Goal: Task Accomplishment & Management: Manage account settings

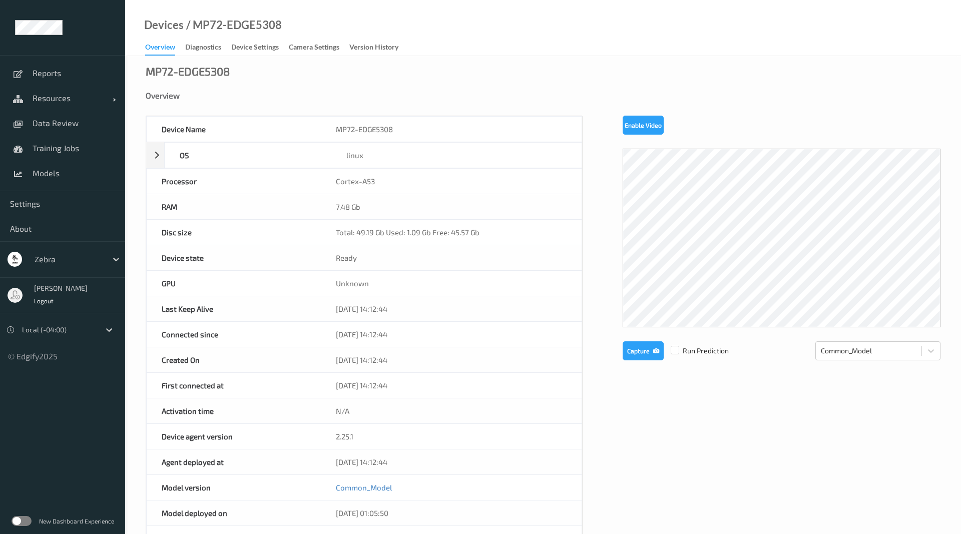
scroll to position [102, 0]
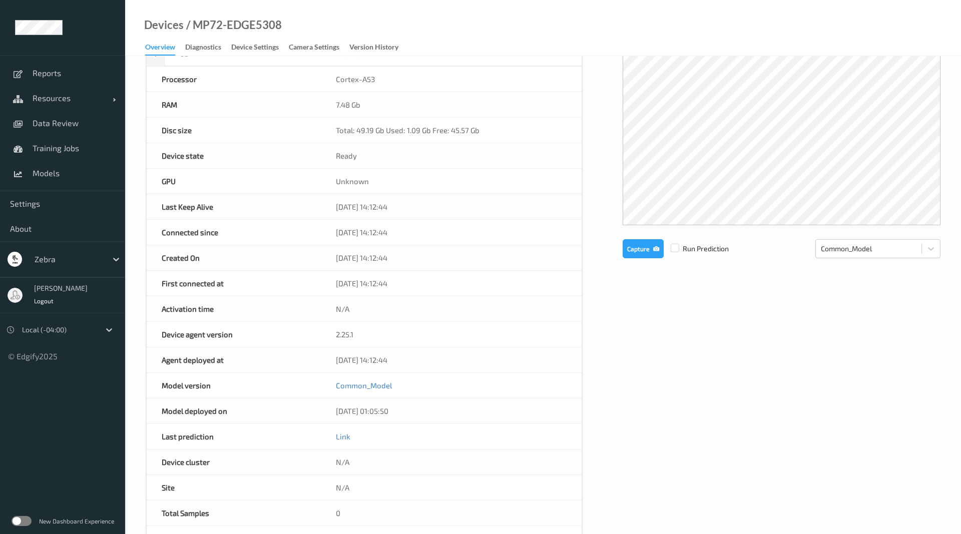
click at [175, 46] on div "Overview" at bounding box center [160, 49] width 30 height 14
click at [65, 96] on span "Resources" at bounding box center [73, 98] width 80 height 10
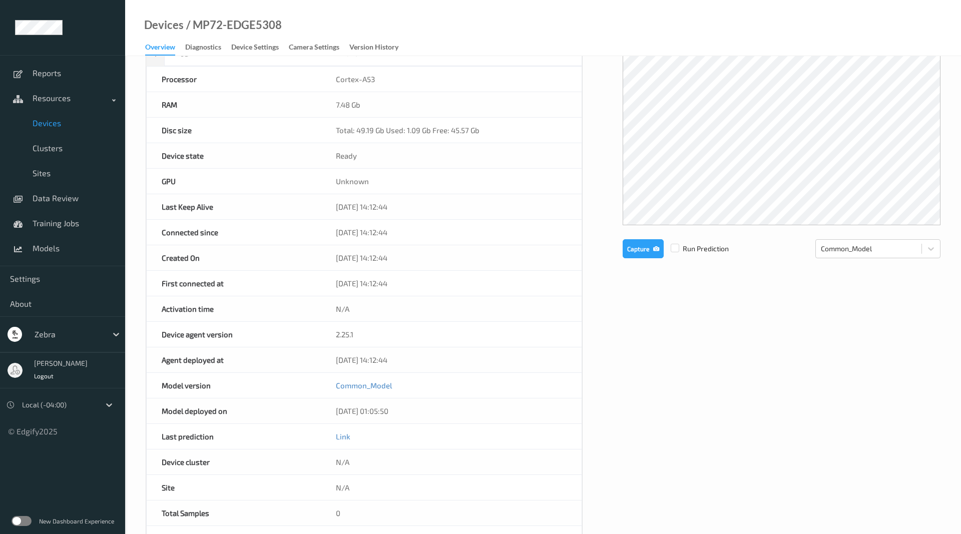
click at [60, 126] on span "Devices" at bounding box center [74, 123] width 83 height 10
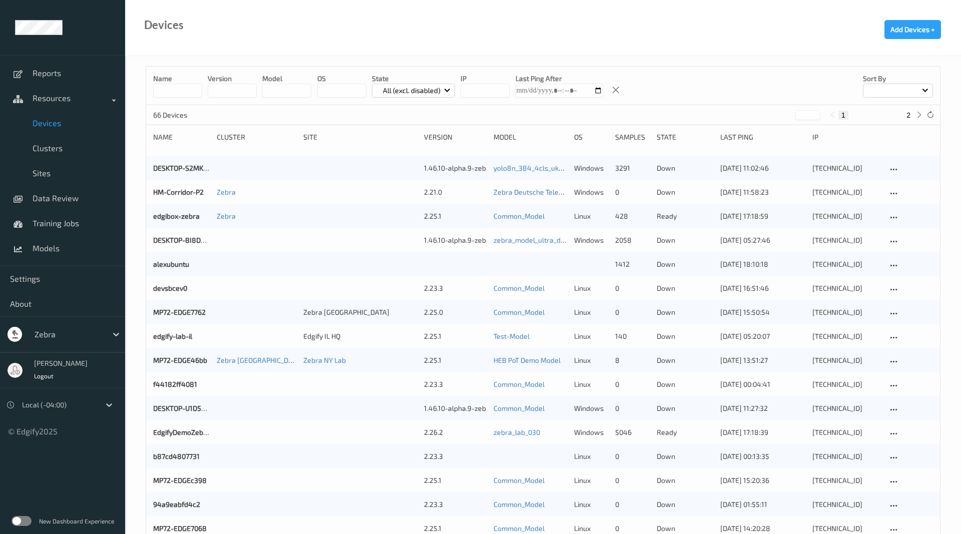
click at [169, 84] on input at bounding box center [177, 91] width 49 height 14
click at [164, 85] on input at bounding box center [177, 91] width 49 height 14
type input "****"
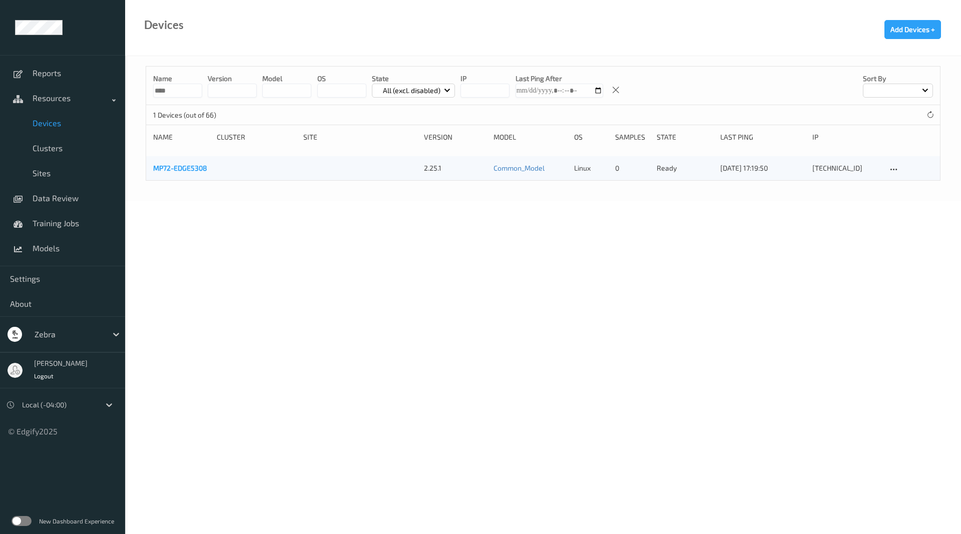
click at [191, 168] on link "MP72-EDGE5308" at bounding box center [180, 168] width 54 height 9
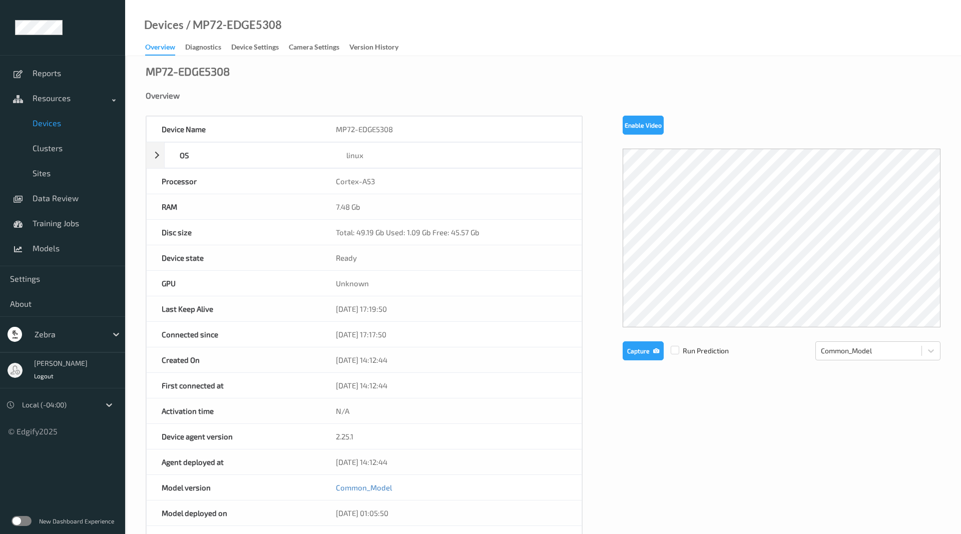
click at [268, 57] on div "MP72-EDGE5308 Overview Device Name MP72-EDGE5308 OS linux Platform debian Platf…" at bounding box center [543, 437] width 836 height 763
click at [266, 53] on div "Device Settings" at bounding box center [255, 48] width 48 height 13
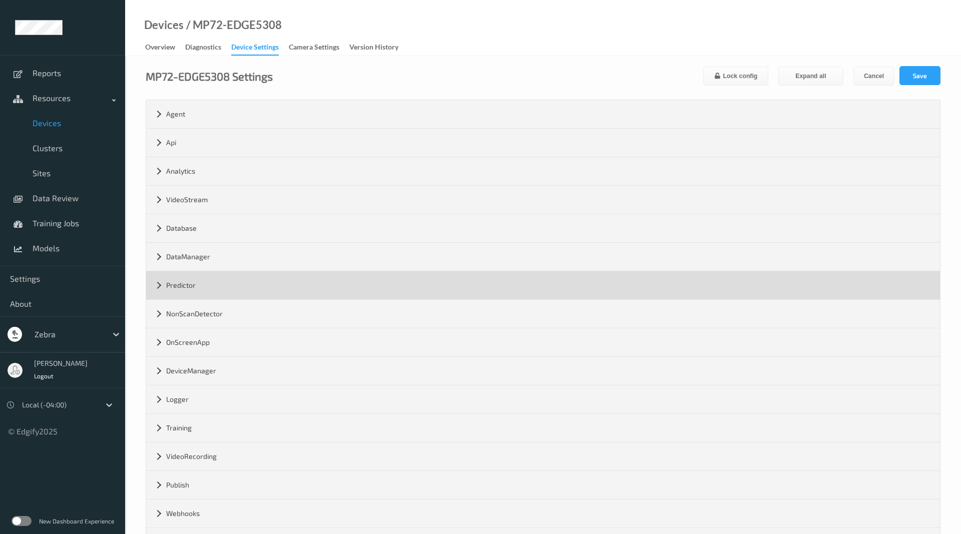
scroll to position [43, 0]
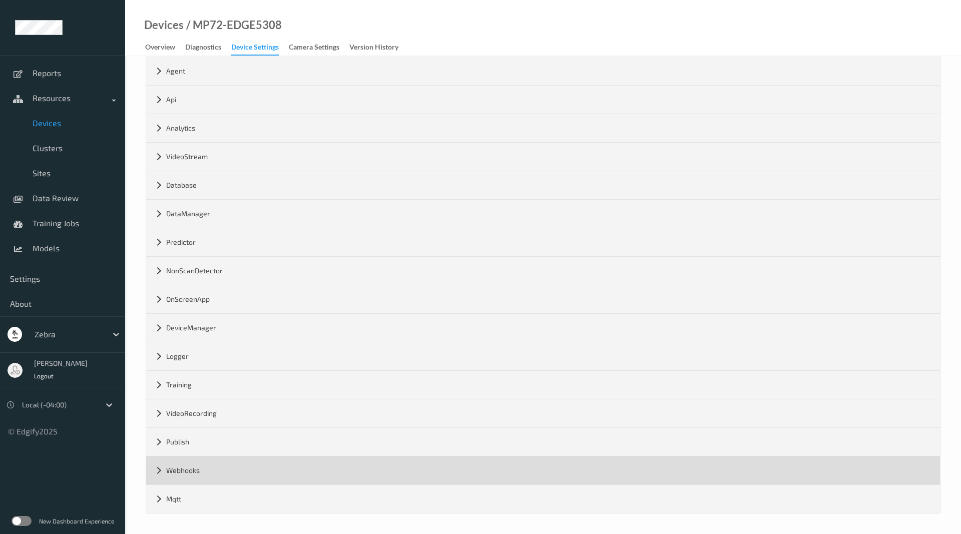
click at [154, 472] on div "Webhooks" at bounding box center [543, 471] width 794 height 28
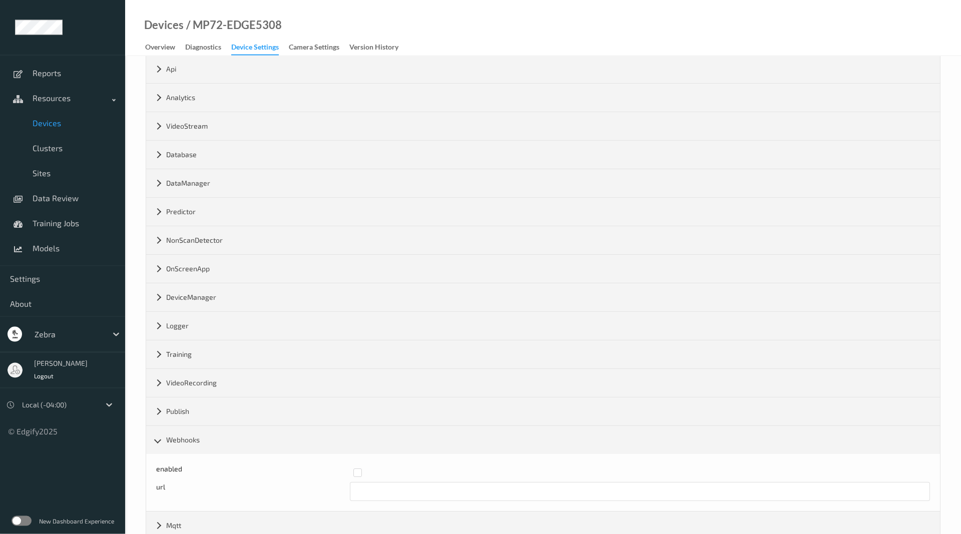
scroll to position [100, 0]
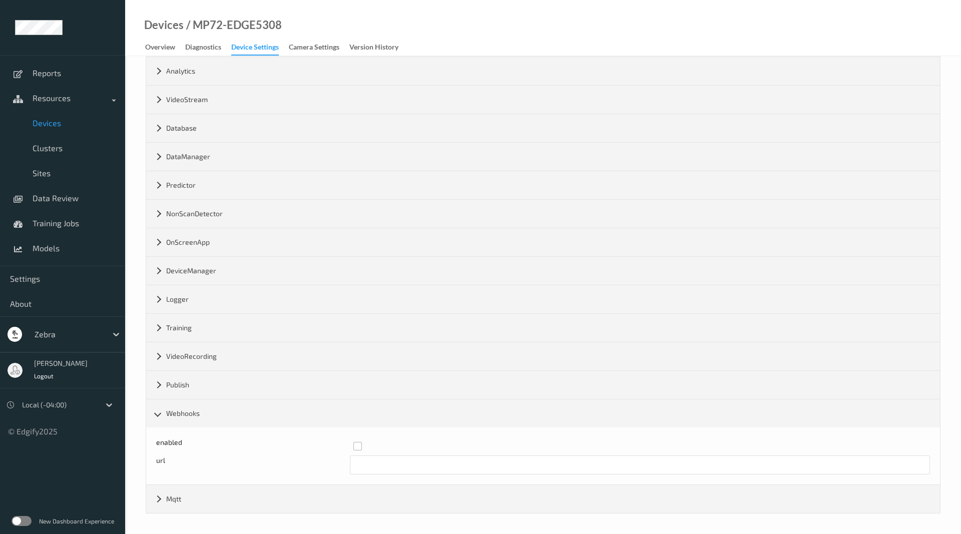
click at [360, 442] on label at bounding box center [638, 442] width 570 height 0
click at [363, 457] on input "text" at bounding box center [640, 465] width 581 height 19
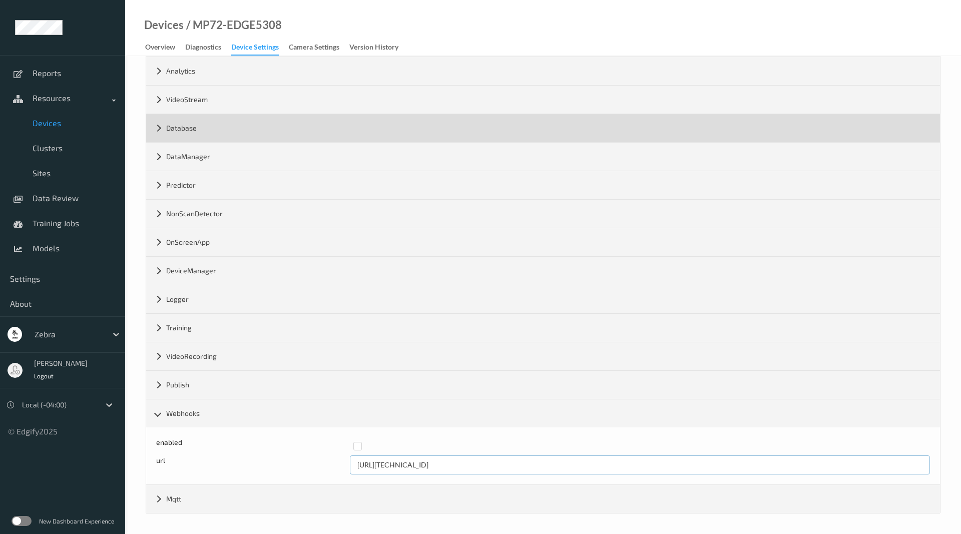
scroll to position [0, 0]
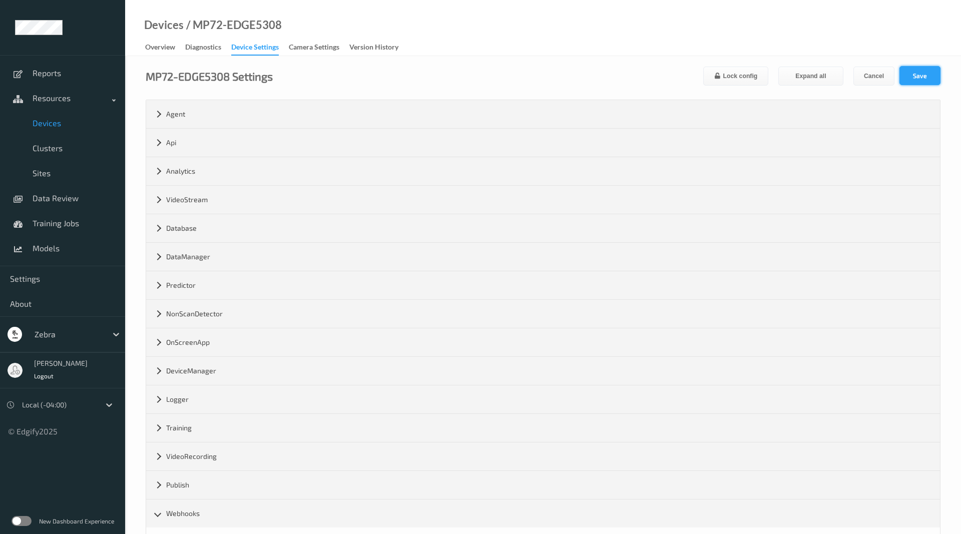
type input "[URL][TECHNICAL_ID]"
click at [909, 74] on button "Save" at bounding box center [920, 75] width 41 height 19
click at [59, 246] on span "Models" at bounding box center [74, 248] width 83 height 10
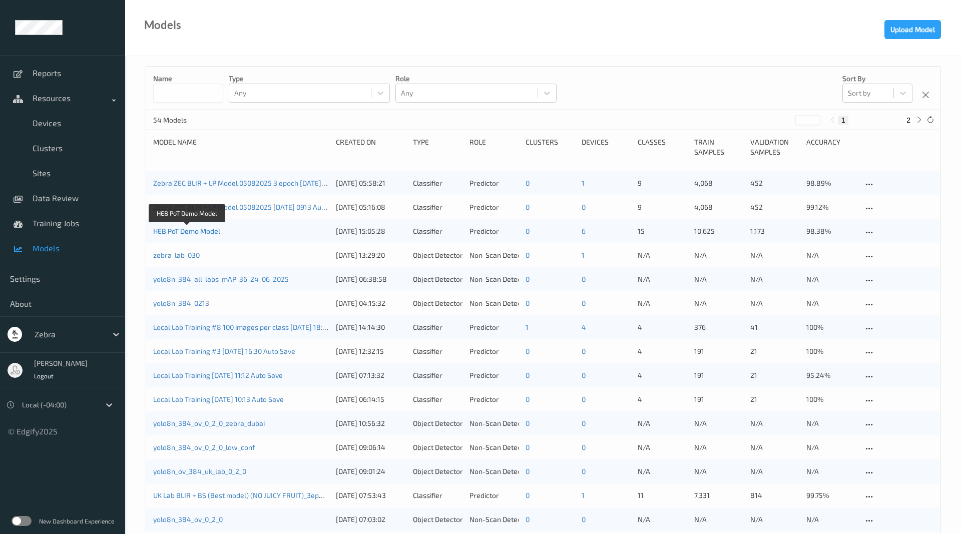
click at [195, 230] on link "HEB PoT Demo Model" at bounding box center [186, 231] width 67 height 9
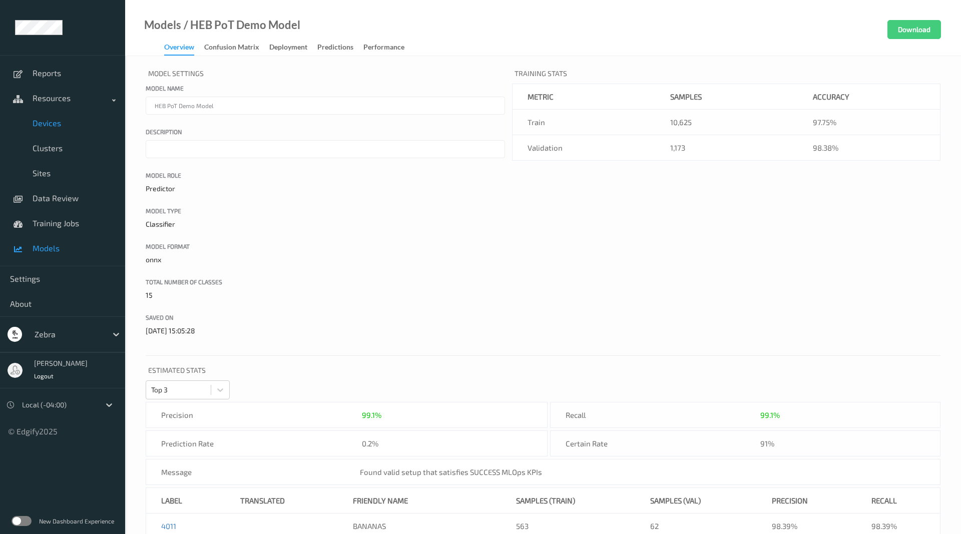
click at [94, 127] on span "Devices" at bounding box center [74, 123] width 83 height 10
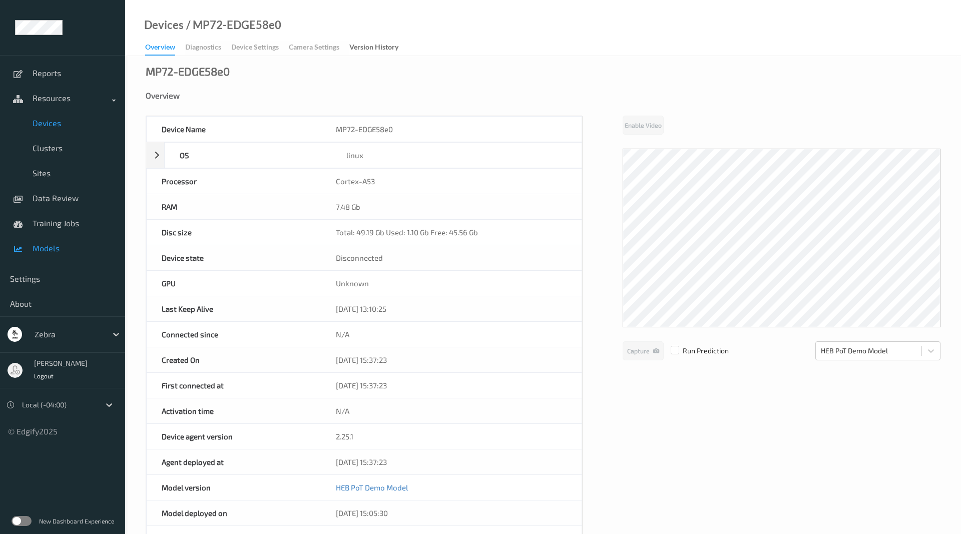
click at [65, 245] on span "Models" at bounding box center [74, 248] width 83 height 10
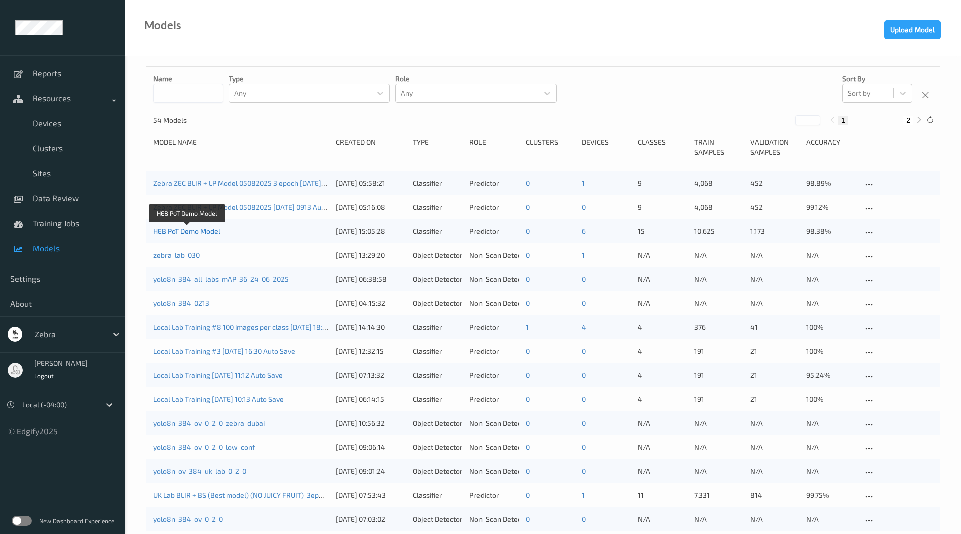
click at [193, 232] on link "HEB PoT Demo Model" at bounding box center [186, 231] width 67 height 9
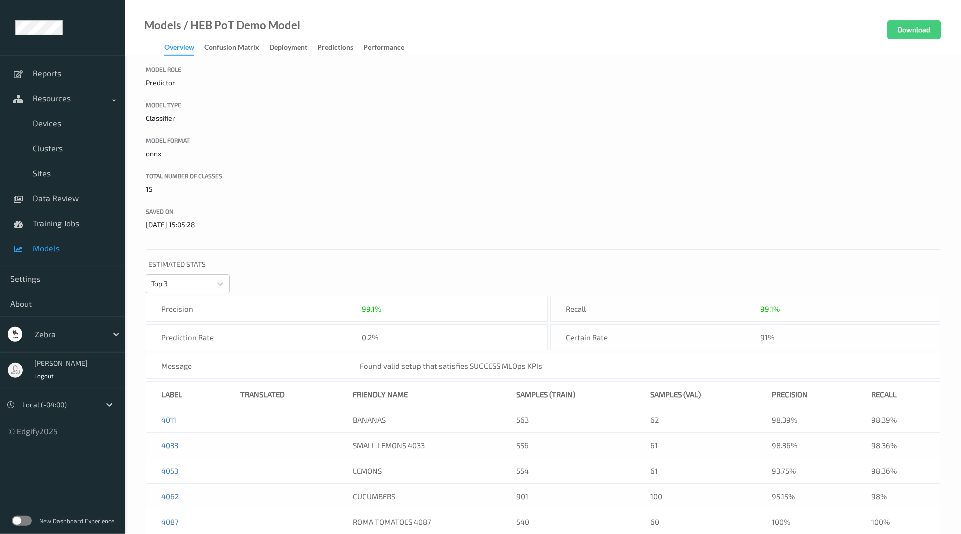
scroll to position [51, 0]
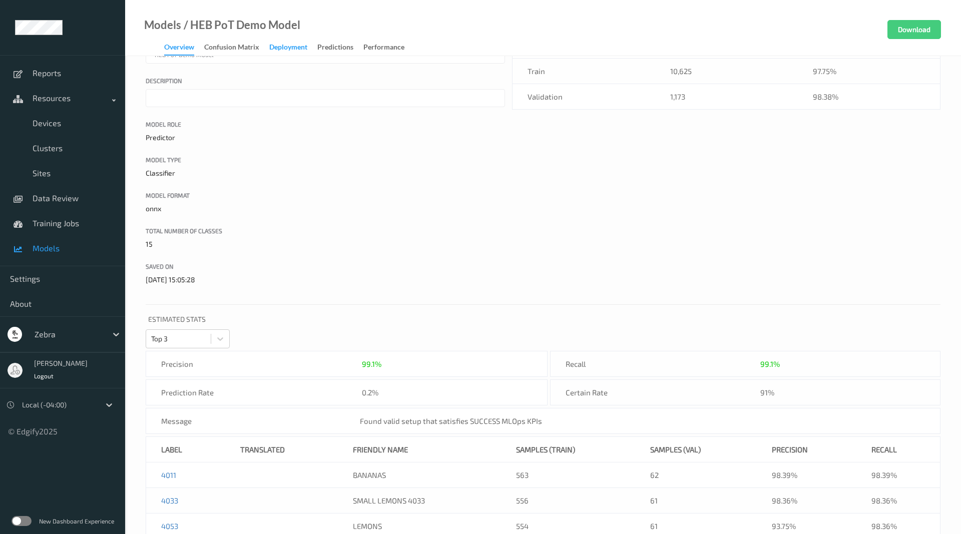
click at [298, 49] on div "Deployment" at bounding box center [288, 48] width 38 height 13
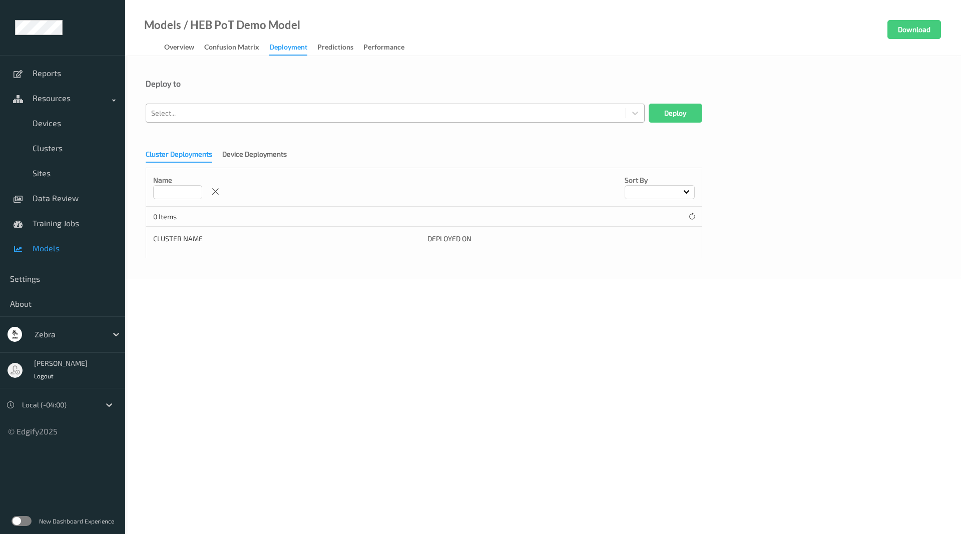
click at [262, 117] on div at bounding box center [386, 113] width 470 height 12
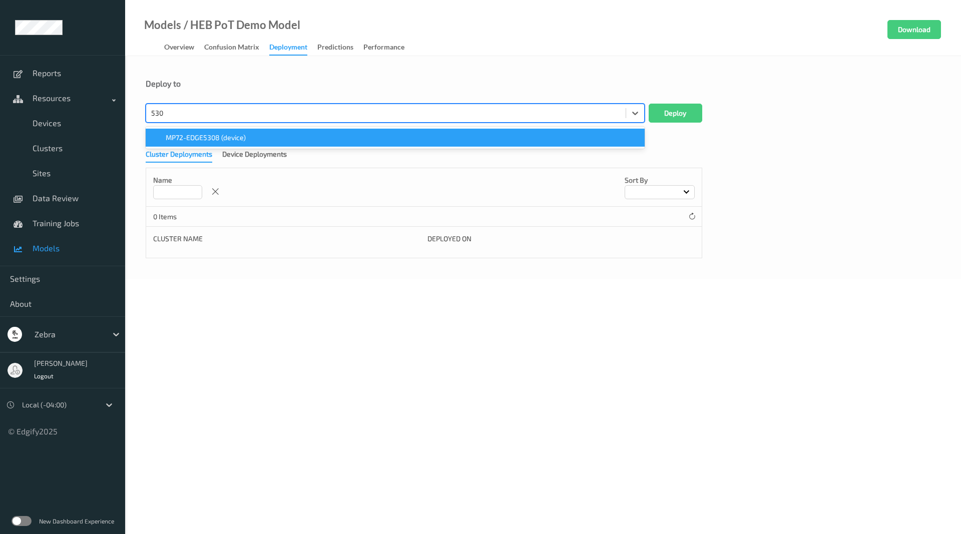
type input "5308"
click at [213, 136] on span "MP72-EDGE5308 (device)" at bounding box center [206, 138] width 80 height 10
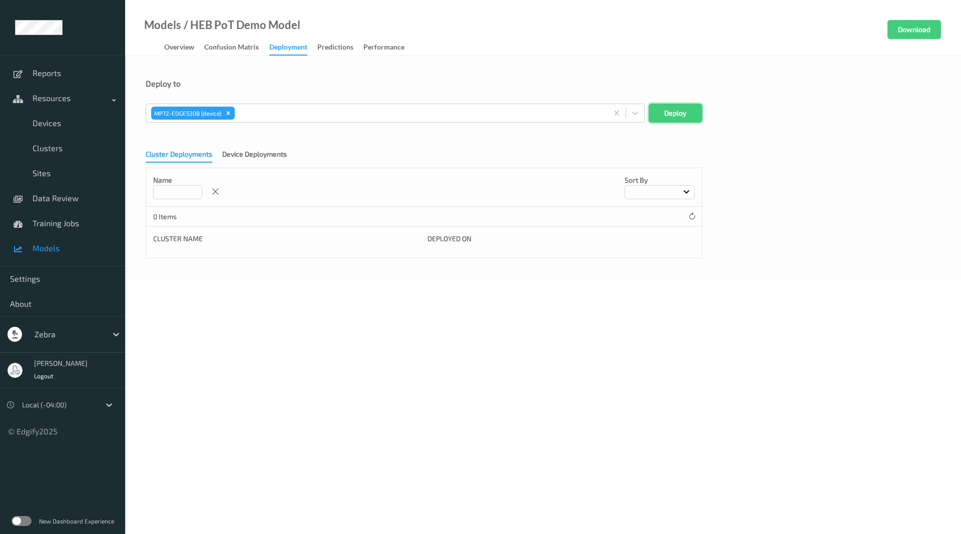
click at [680, 115] on button "Deploy" at bounding box center [676, 113] width 54 height 19
click at [54, 123] on span "Devices" at bounding box center [74, 123] width 83 height 10
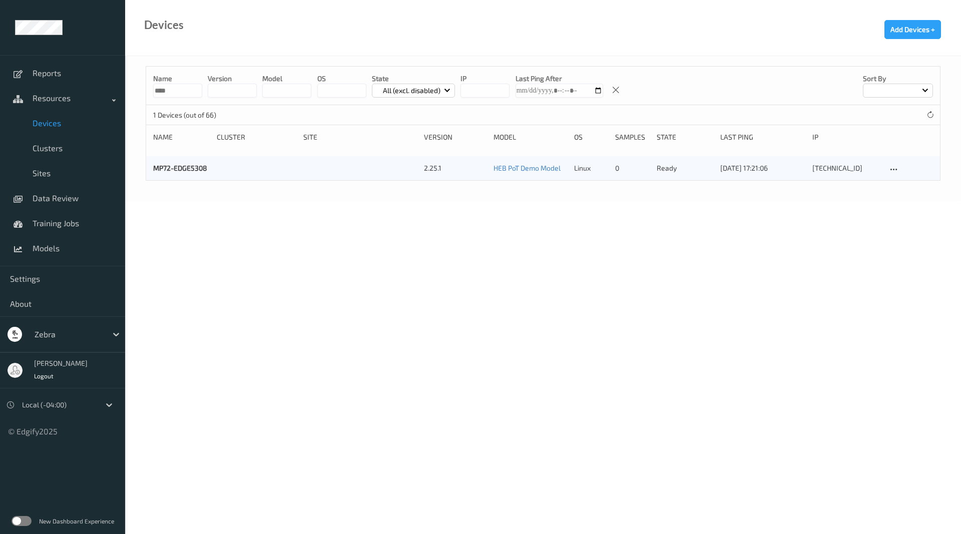
click at [182, 161] on div "MP72-EDGE5308 2.25.1 HEB PoT Demo Model linux 0 ready 25/08/2025 17:21:06 192.1…" at bounding box center [543, 168] width 794 height 24
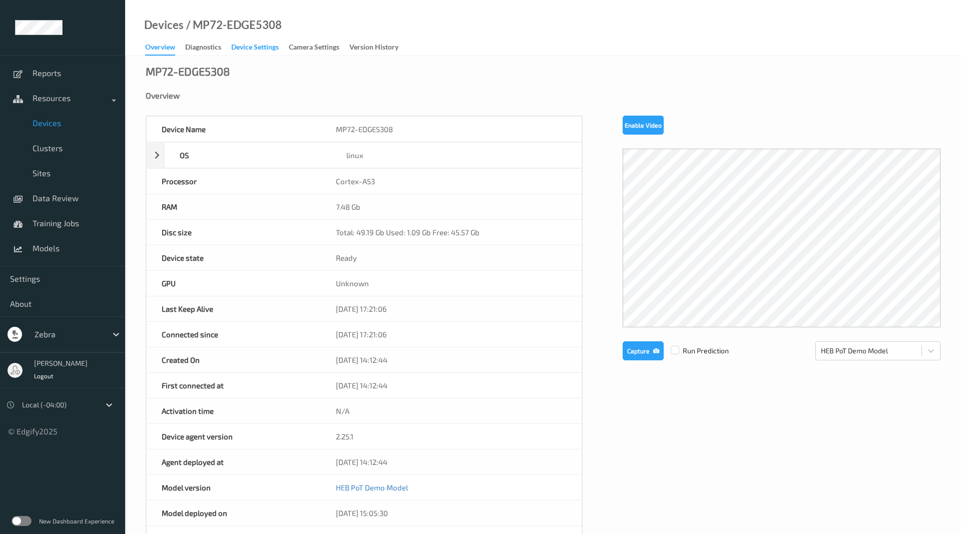
click at [272, 49] on div "Device Settings" at bounding box center [255, 48] width 48 height 13
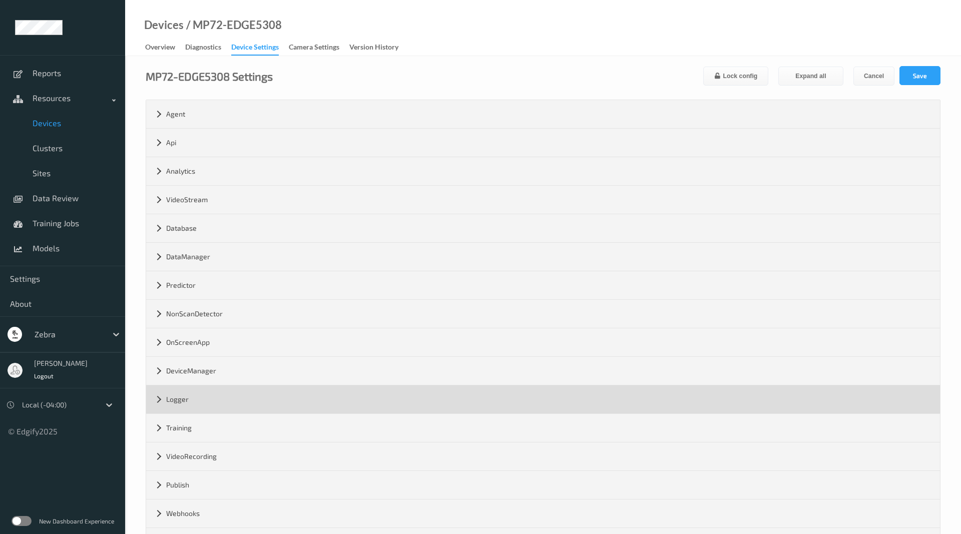
scroll to position [43, 0]
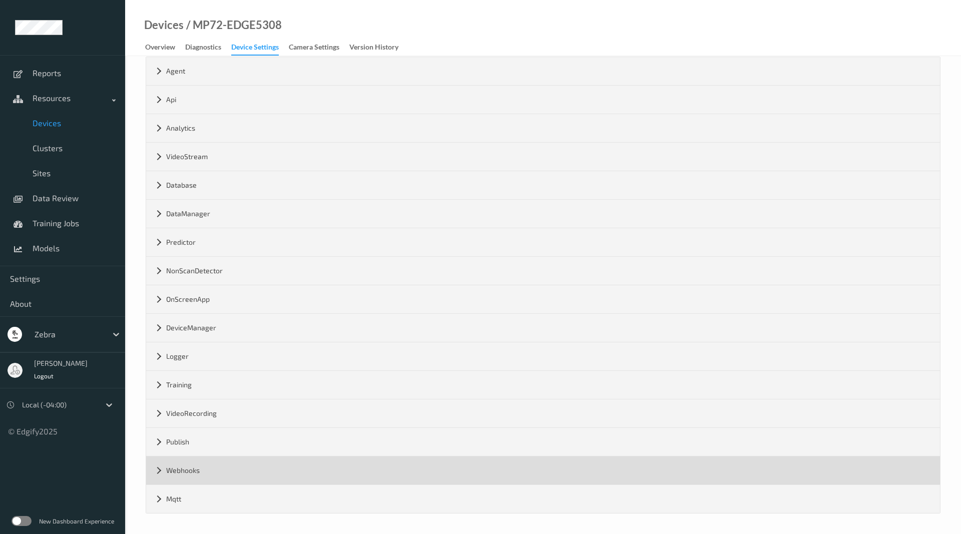
click at [161, 467] on div "Webhooks" at bounding box center [543, 471] width 794 height 28
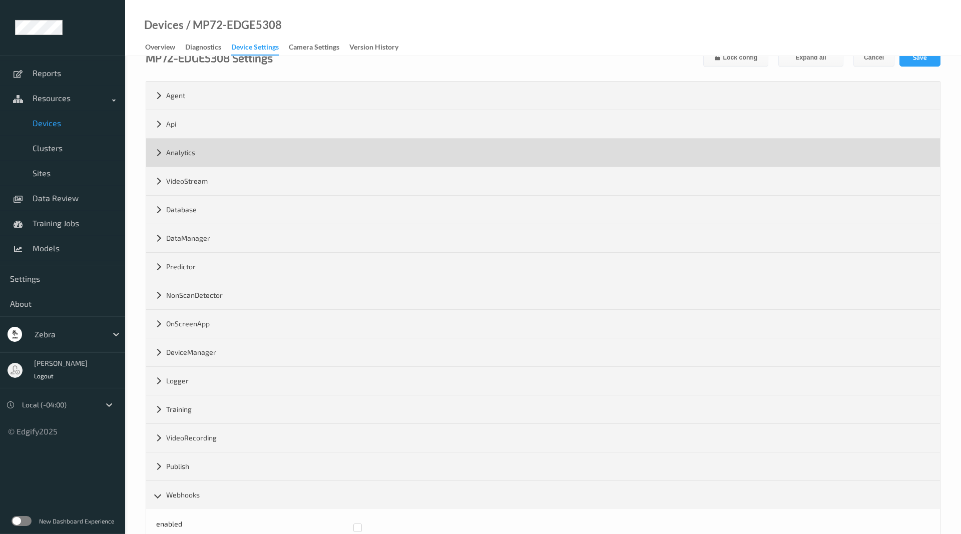
scroll to position [0, 0]
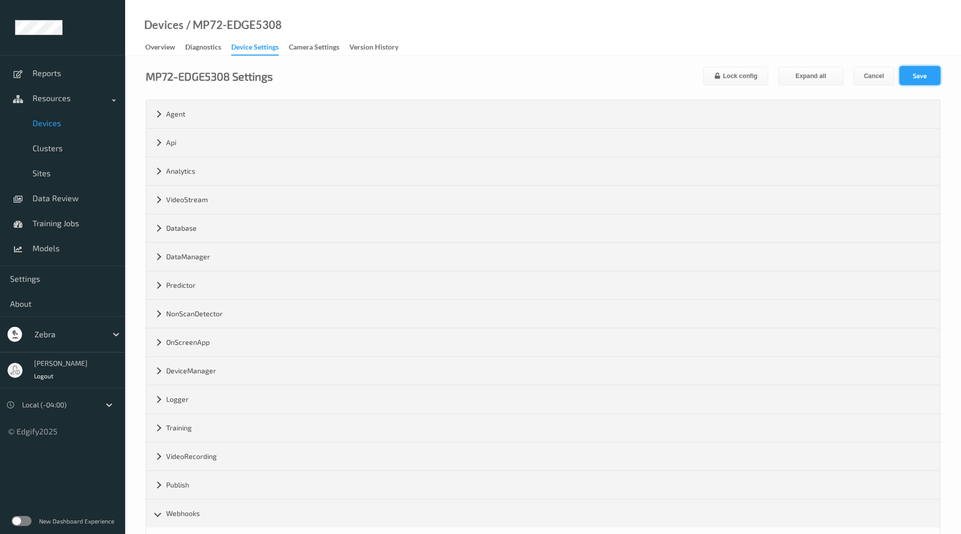
click at [908, 75] on button "Save" at bounding box center [920, 75] width 41 height 19
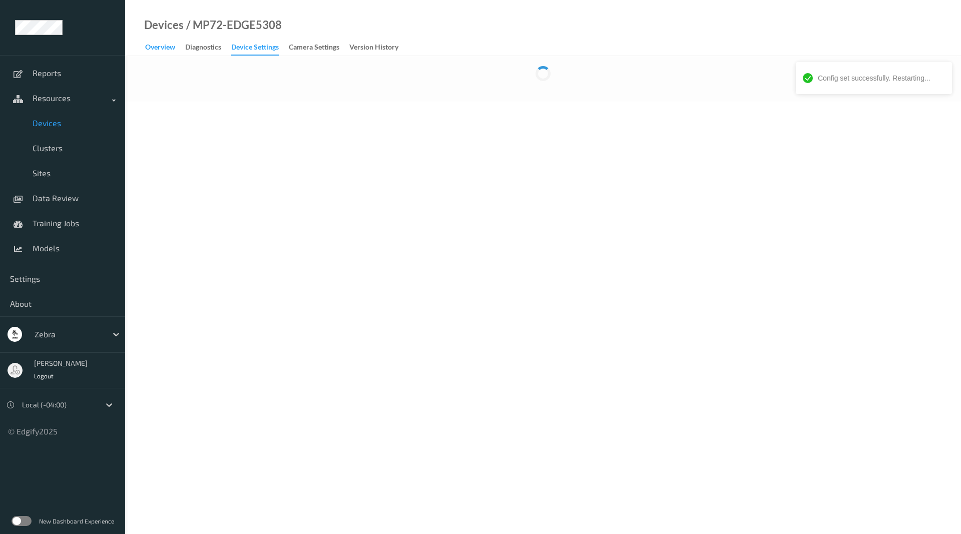
click at [173, 47] on div "Overview" at bounding box center [160, 48] width 30 height 13
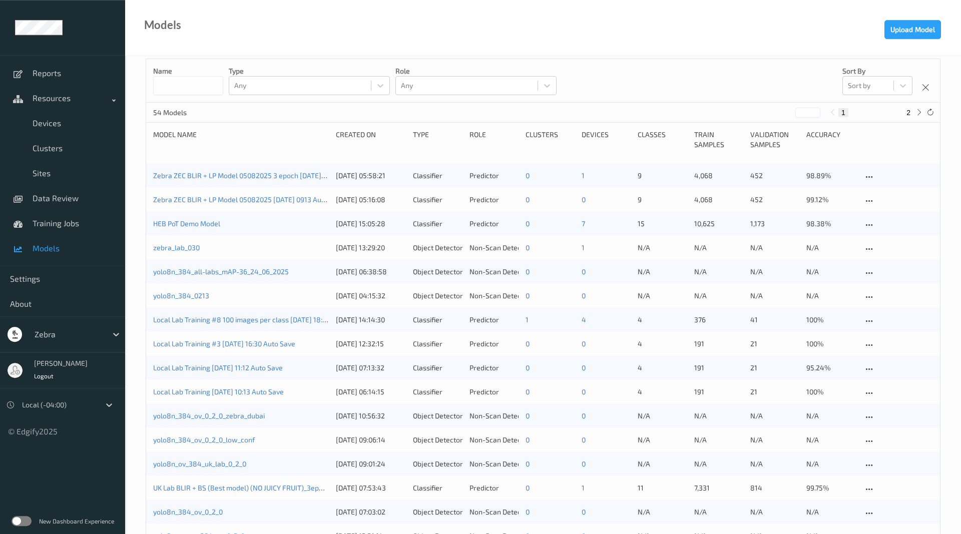
scroll to position [1, 0]
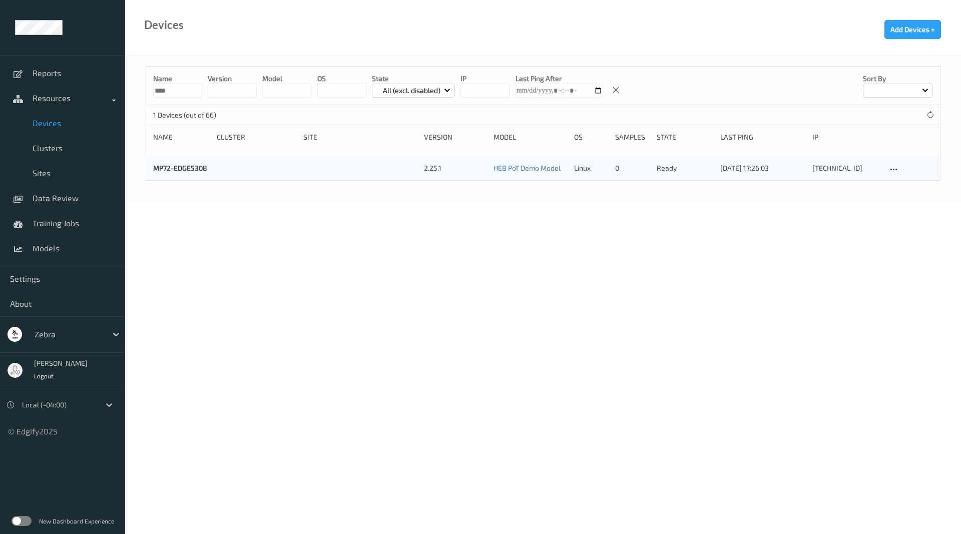
click at [197, 175] on div "MP72-EDGE5308 2.25.1 HEB PoT Demo Model linux 0 ready 25/08/2025 17:26:03 192.1…" at bounding box center [543, 168] width 794 height 24
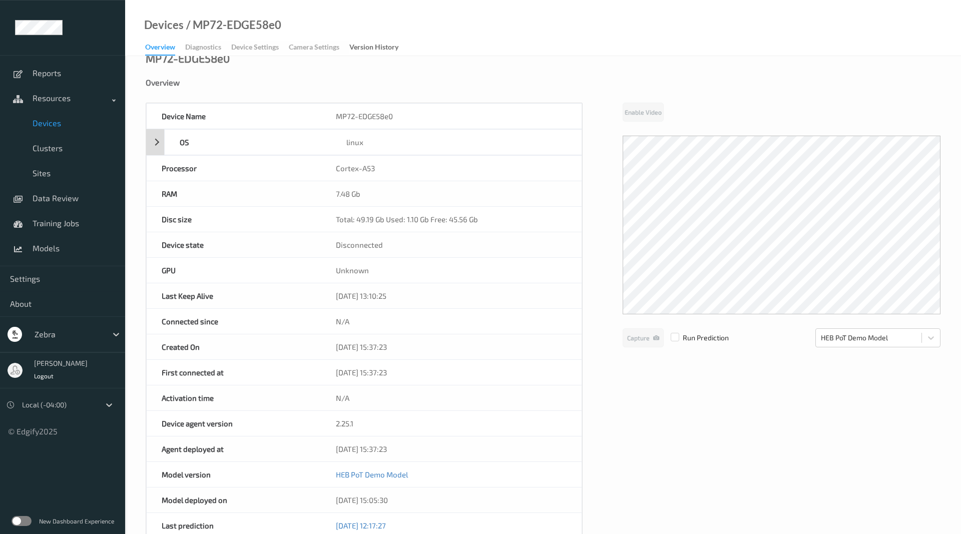
scroll to position [15, 0]
click at [258, 43] on div "Overview Diagnostics Device Settings Camera Settings Version History" at bounding box center [276, 48] width 263 height 15
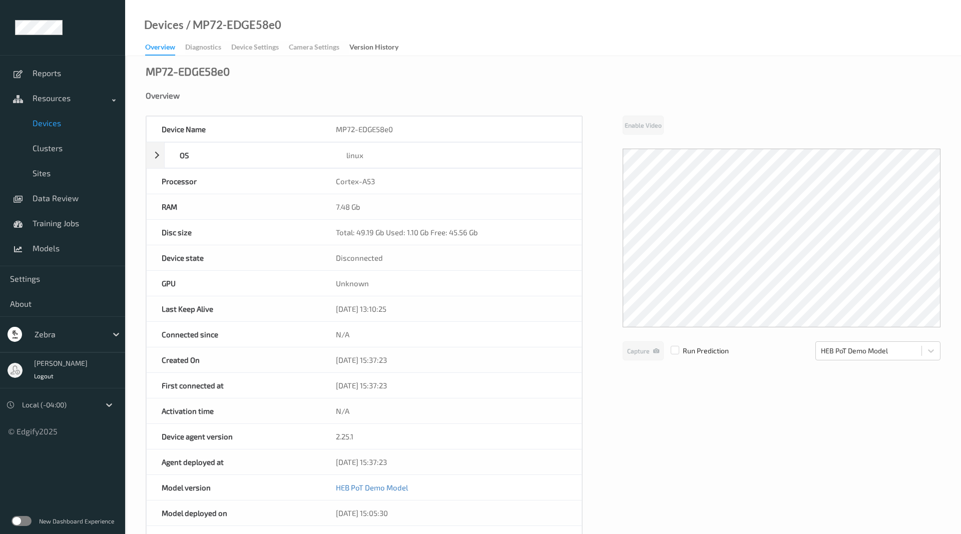
scroll to position [15, 0]
click at [266, 44] on div "Device Settings" at bounding box center [255, 48] width 48 height 13
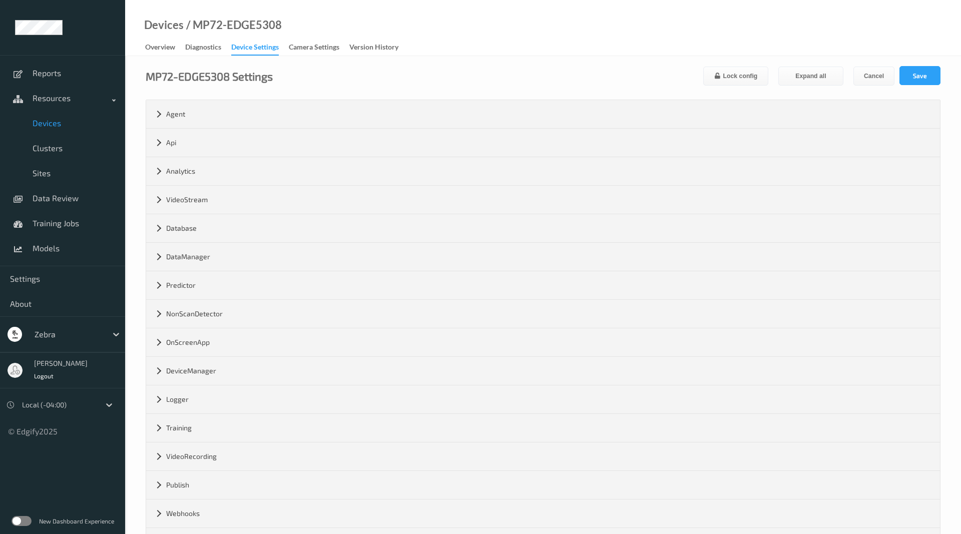
scroll to position [43, 0]
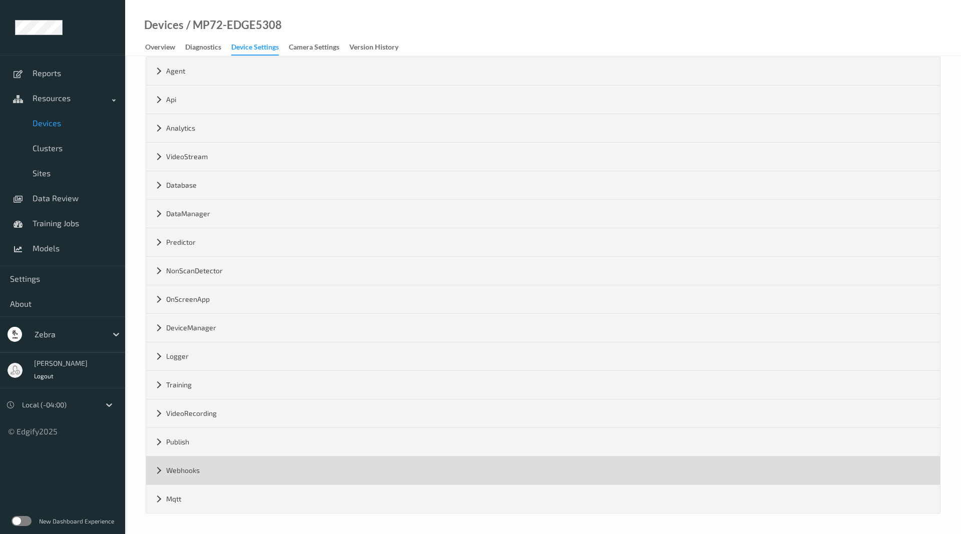
click at [154, 473] on div "Webhooks" at bounding box center [543, 471] width 794 height 28
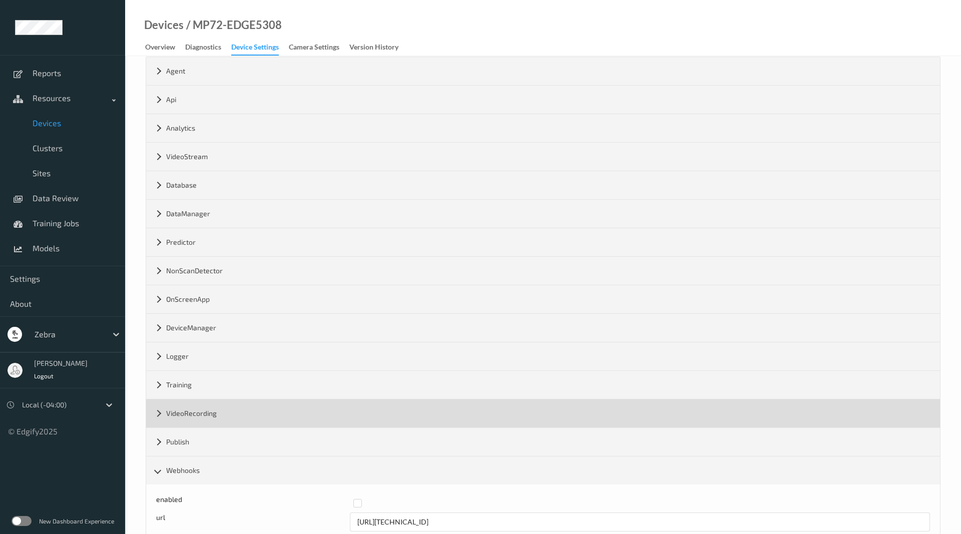
scroll to position [100, 0]
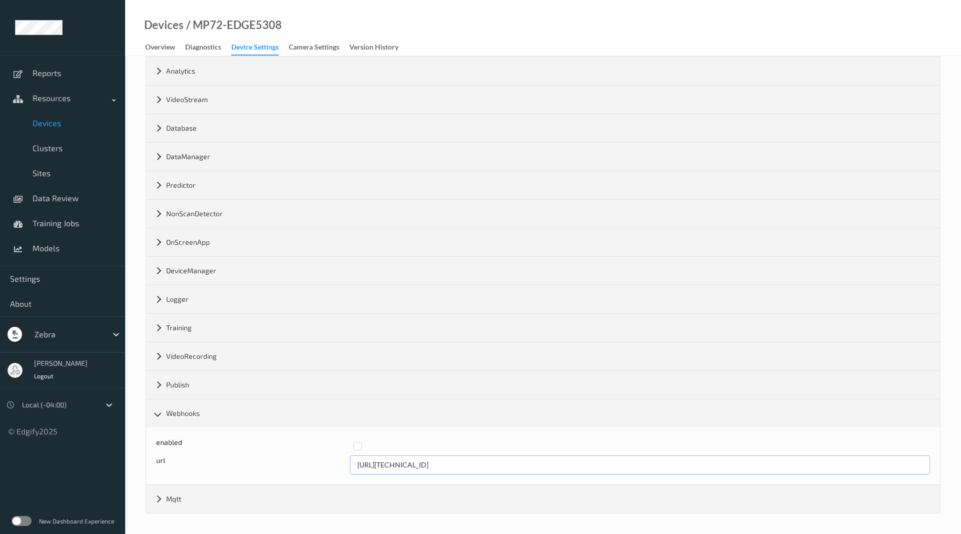
click at [454, 469] on input "[URL][TECHNICAL_ID]" at bounding box center [640, 465] width 581 height 19
click at [434, 466] on input "[URL][TECHNICAL_ID]" at bounding box center [640, 465] width 581 height 19
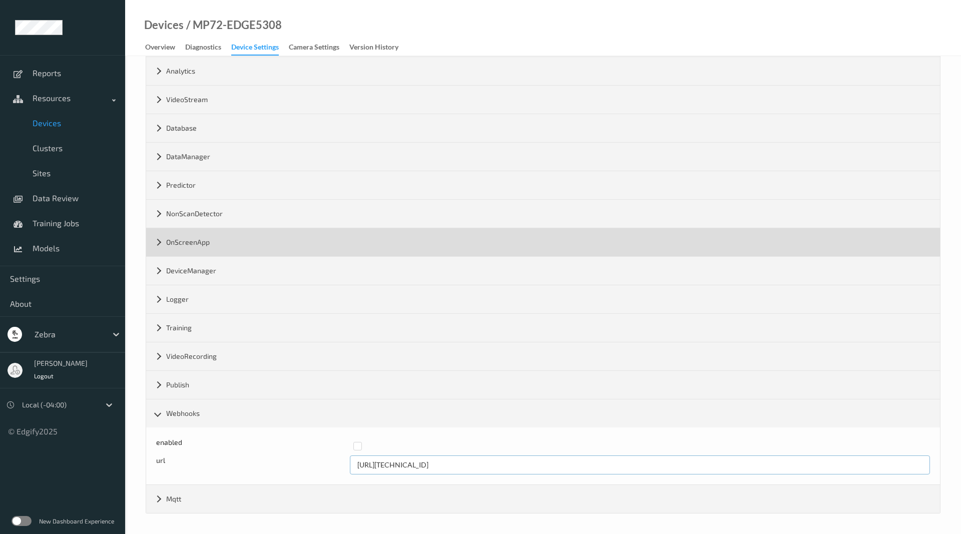
scroll to position [0, 0]
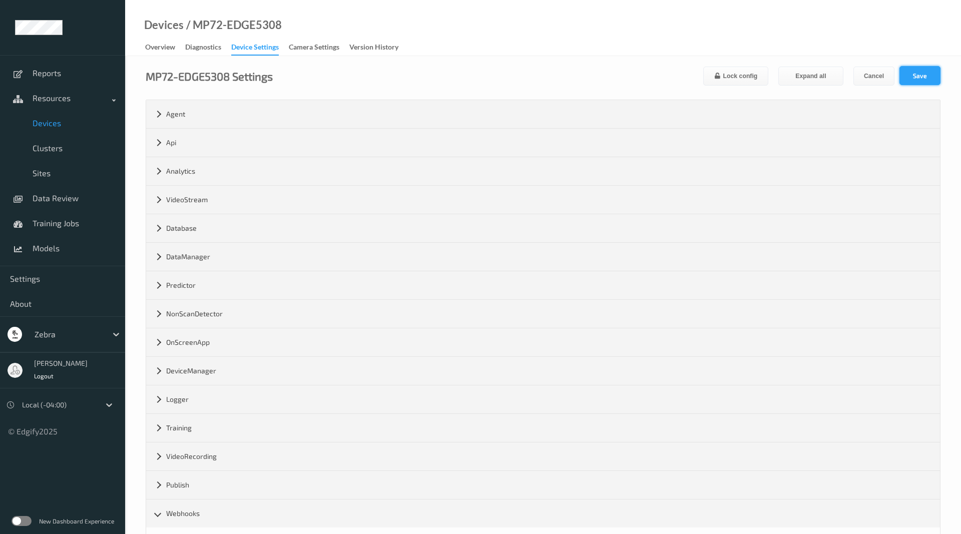
type input "[URL][TECHNICAL_ID]"
click at [928, 70] on button "Save" at bounding box center [920, 75] width 41 height 19
click at [166, 54] on div "Overview" at bounding box center [160, 48] width 30 height 13
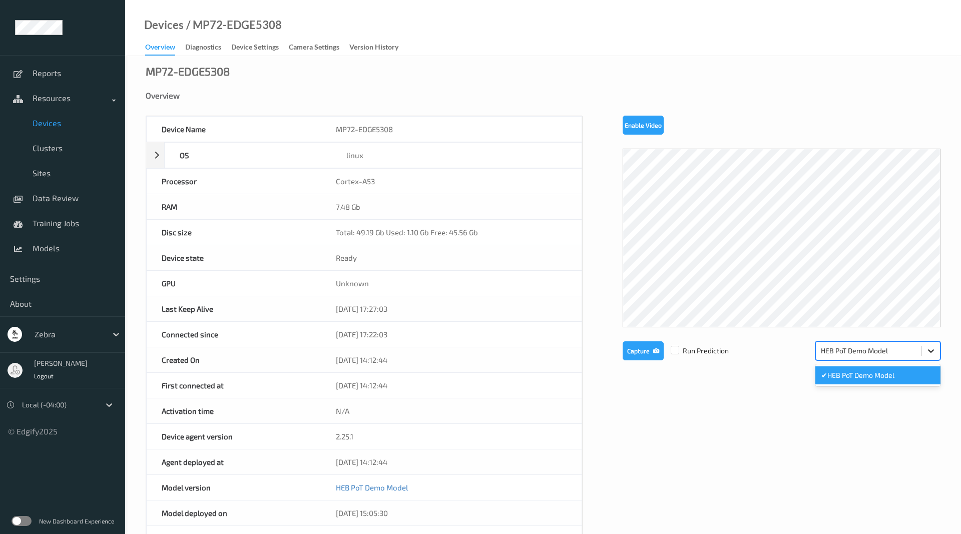
click at [937, 357] on div at bounding box center [931, 351] width 18 height 18
click at [936, 355] on div at bounding box center [931, 351] width 18 height 18
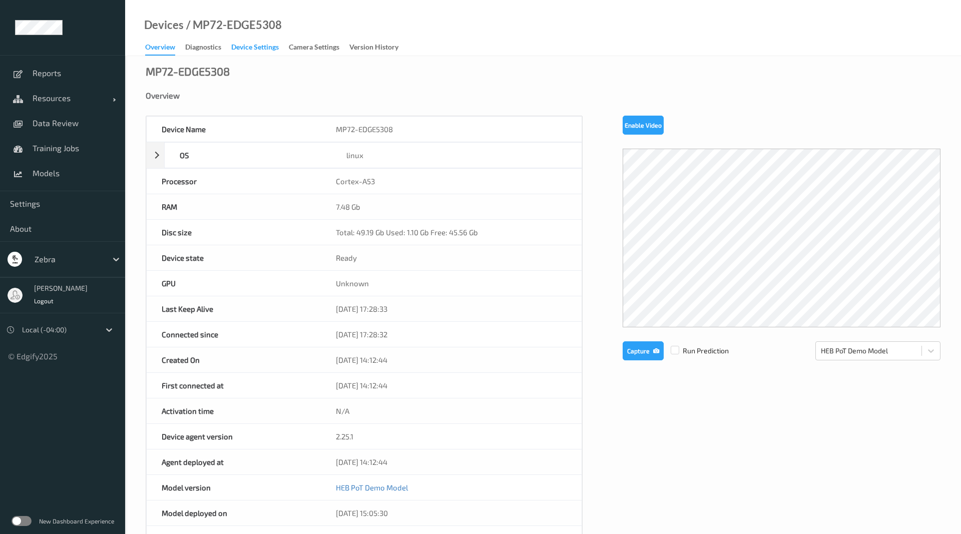
click at [248, 43] on div "Device Settings" at bounding box center [255, 48] width 48 height 13
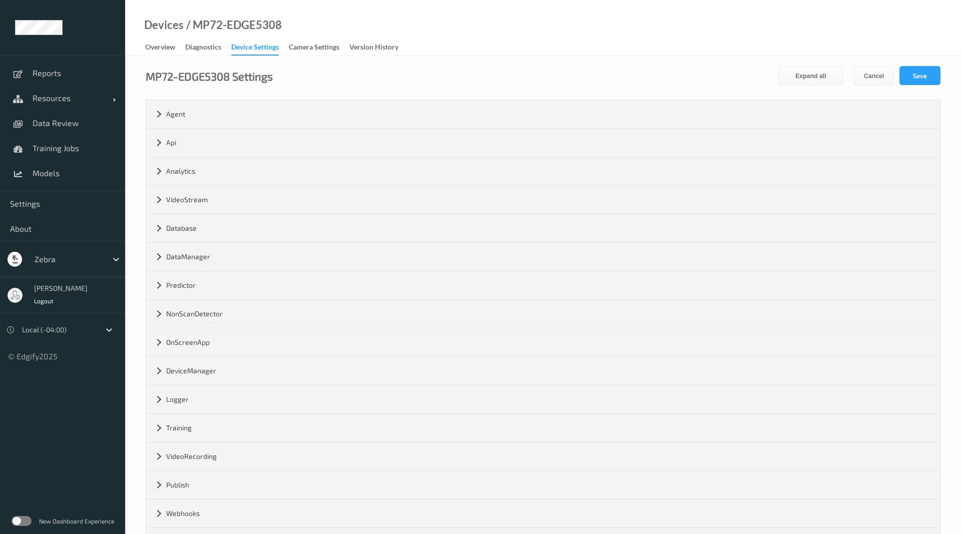
scroll to position [43, 0]
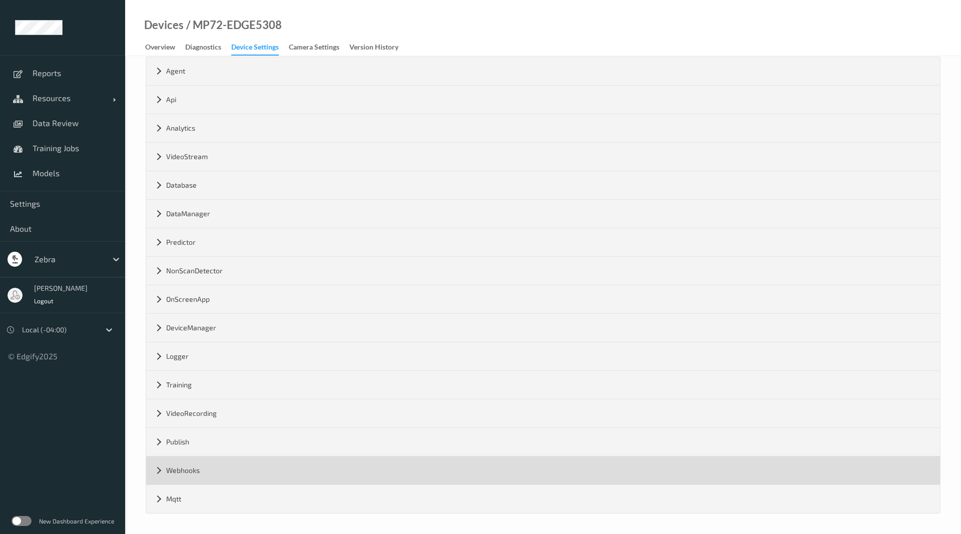
click at [158, 472] on div "Webhooks" at bounding box center [543, 471] width 794 height 28
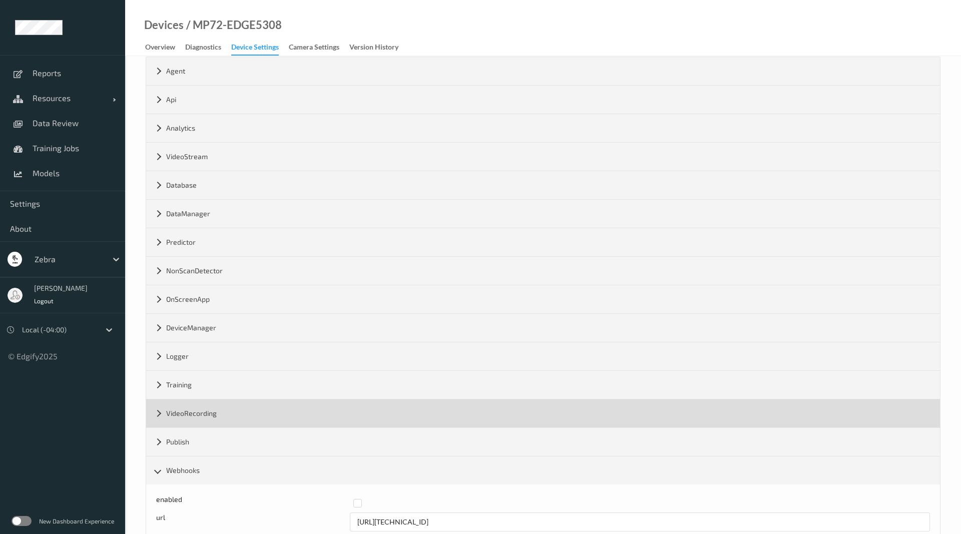
scroll to position [100, 0]
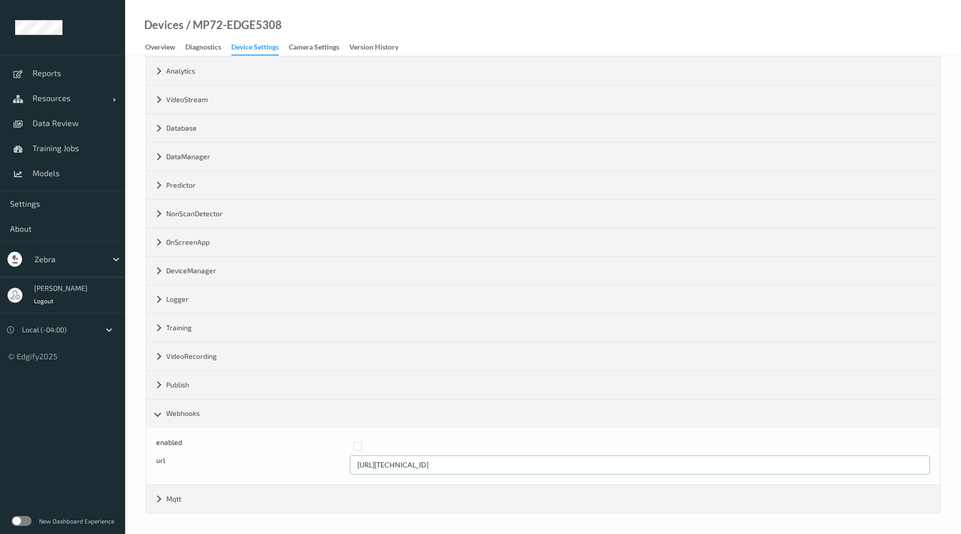
click at [436, 463] on input "[URL][TECHNICAL_ID]" at bounding box center [640, 465] width 581 height 19
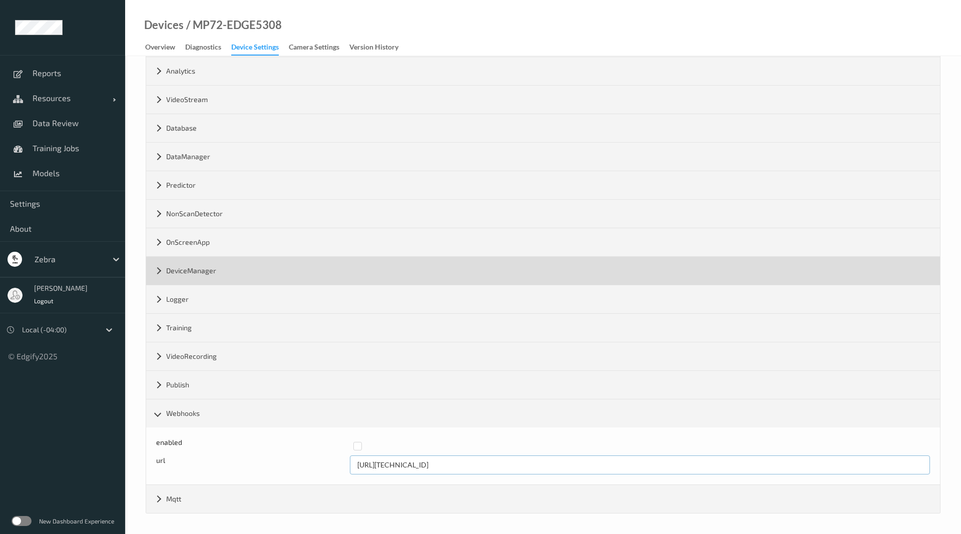
type input "[URL][TECHNICAL_ID]"
click at [544, 265] on div "DeviceManager" at bounding box center [543, 271] width 794 height 28
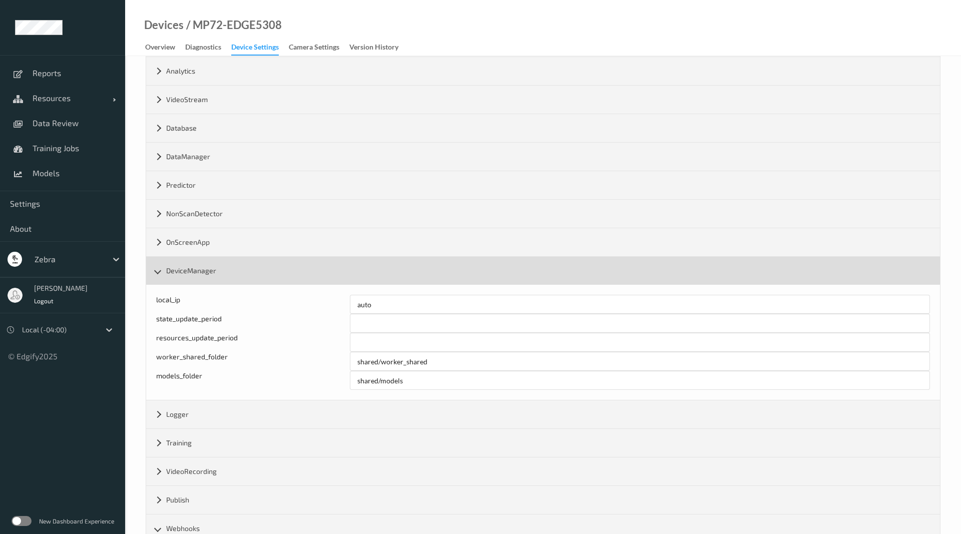
scroll to position [0, 0]
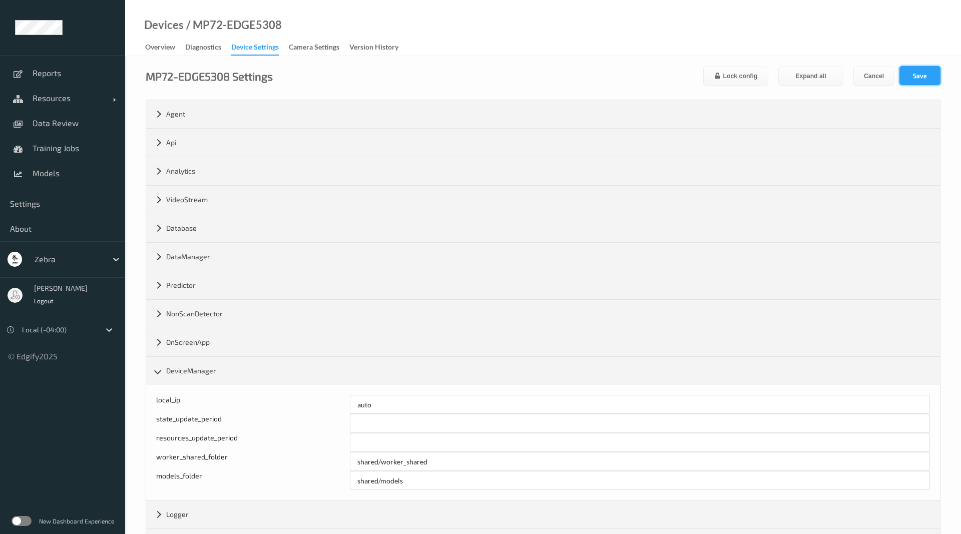
click at [934, 72] on button "Save" at bounding box center [920, 75] width 41 height 19
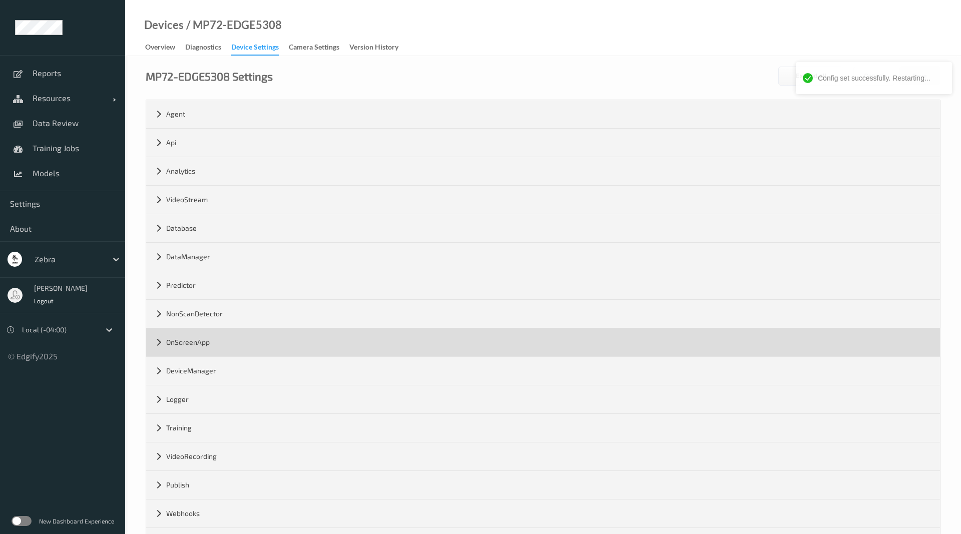
type input "[URL][TECHNICAL_ID]"
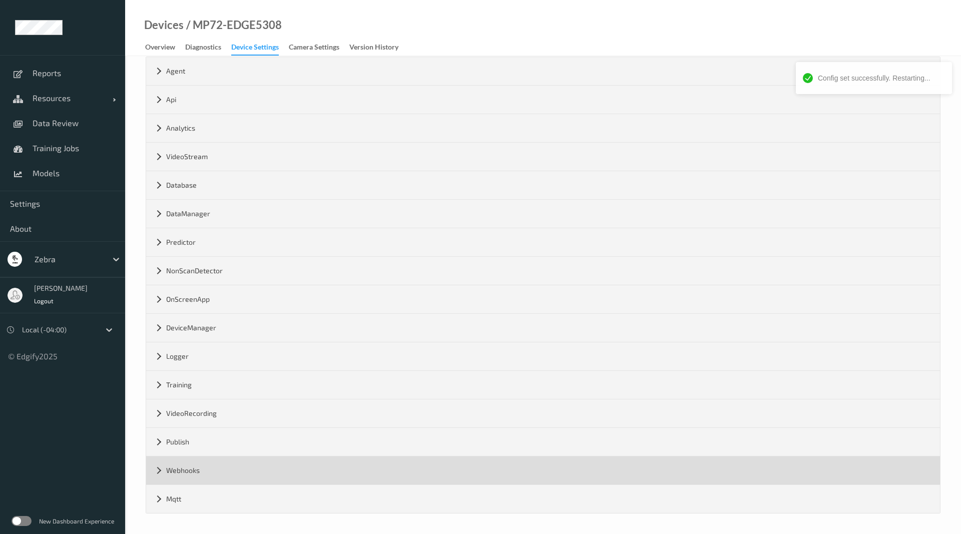
click at [161, 467] on div "Webhooks" at bounding box center [543, 471] width 794 height 28
